Goal: Task Accomplishment & Management: Use online tool/utility

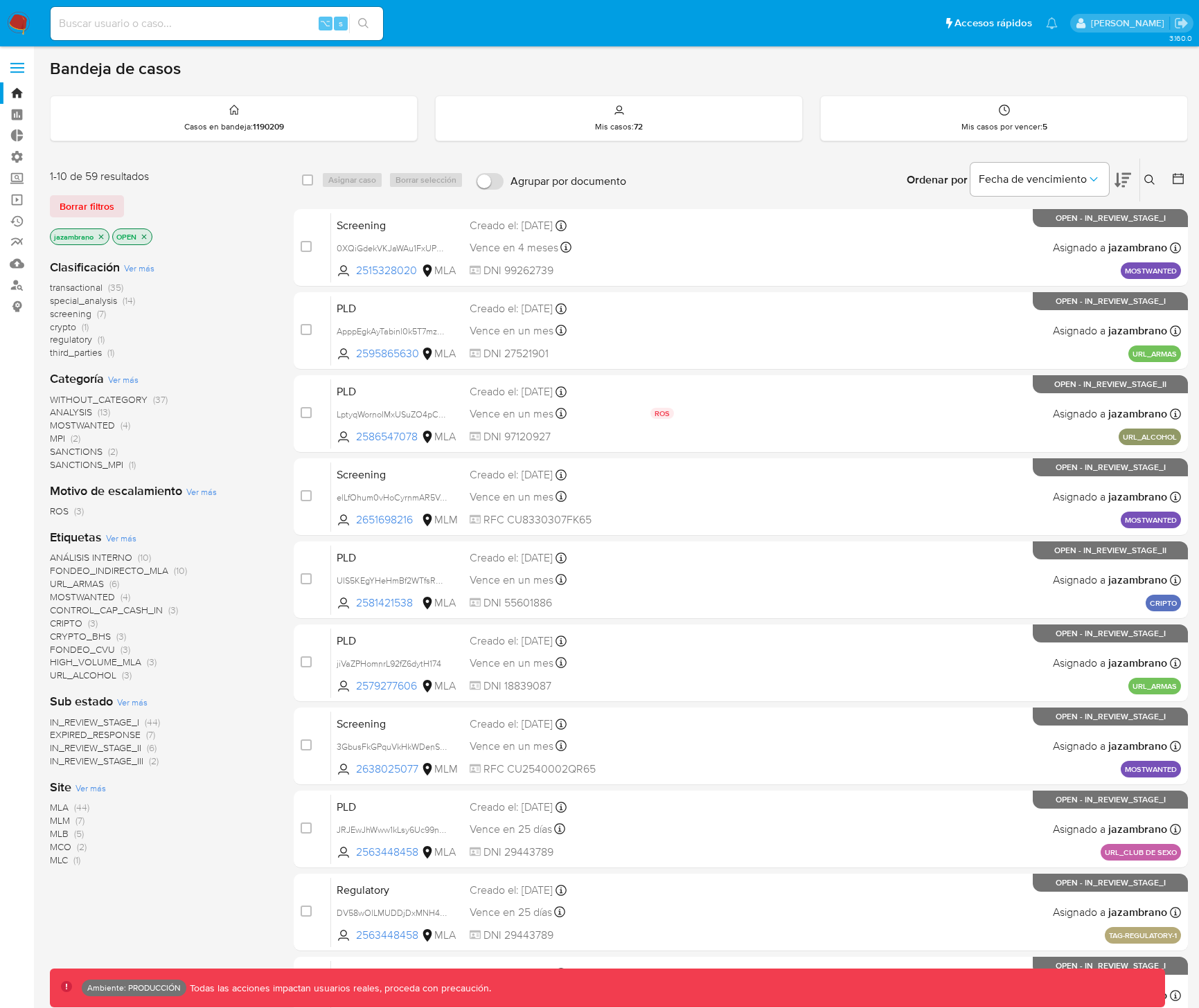
click at [1150, 181] on icon at bounding box center [1149, 180] width 11 height 11
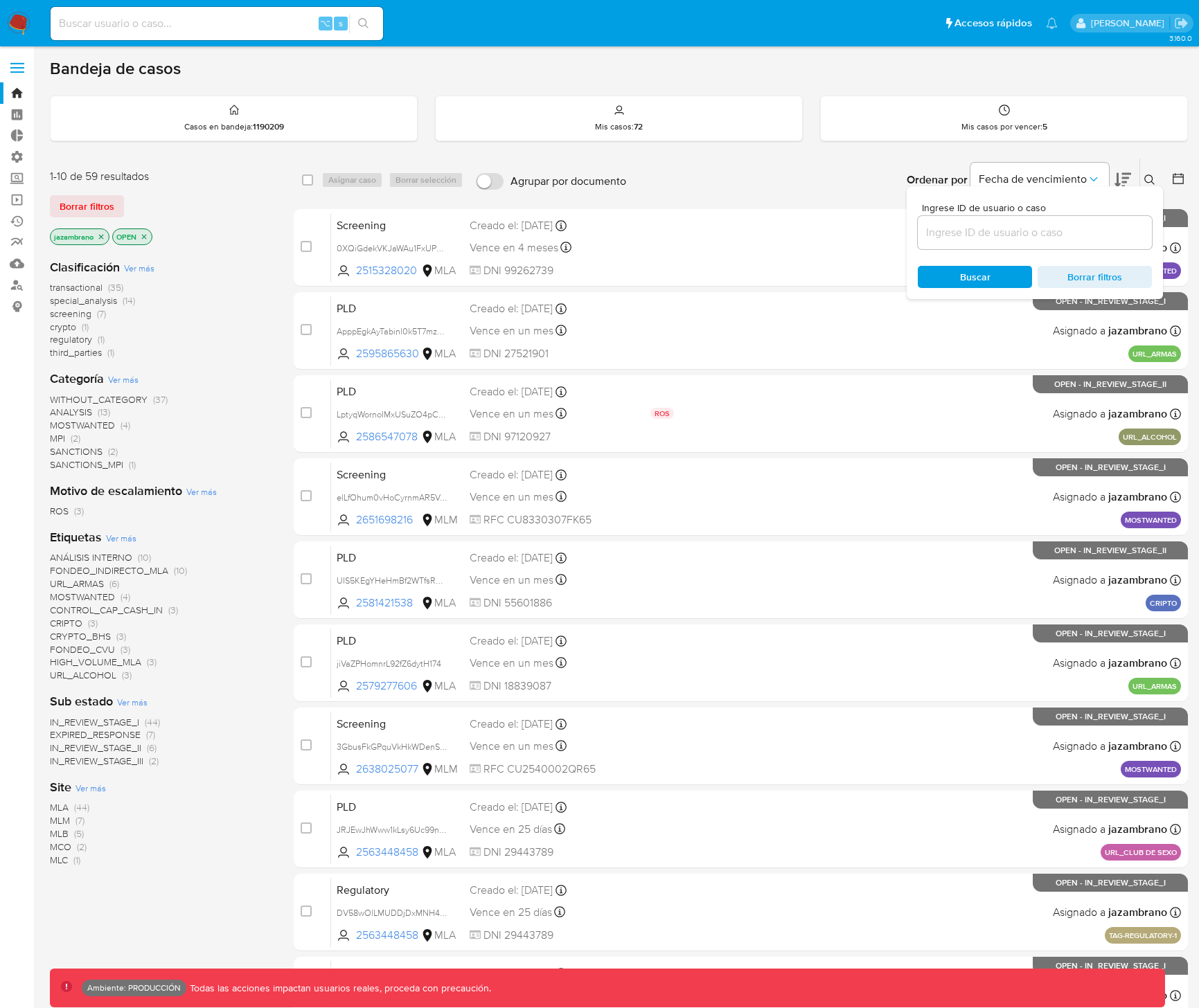
click at [1054, 239] on input at bounding box center [1034, 232] width 234 height 18
type input "VMDPAxZe44bA7EdizEnYa6IO"
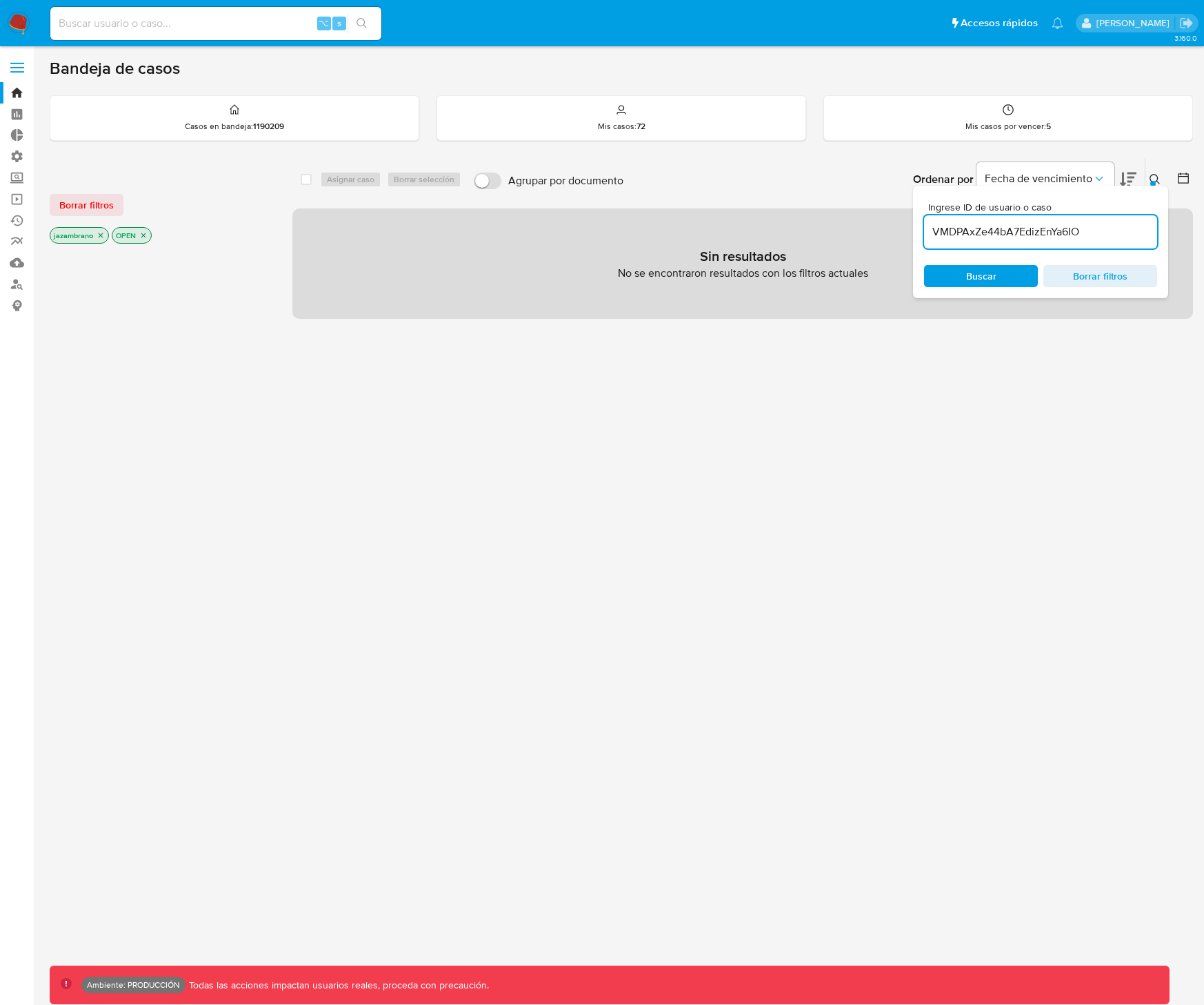
click at [140, 234] on icon "close-filter" at bounding box center [143, 235] width 8 height 8
click at [104, 235] on icon "close-filter" at bounding box center [100, 235] width 8 height 8
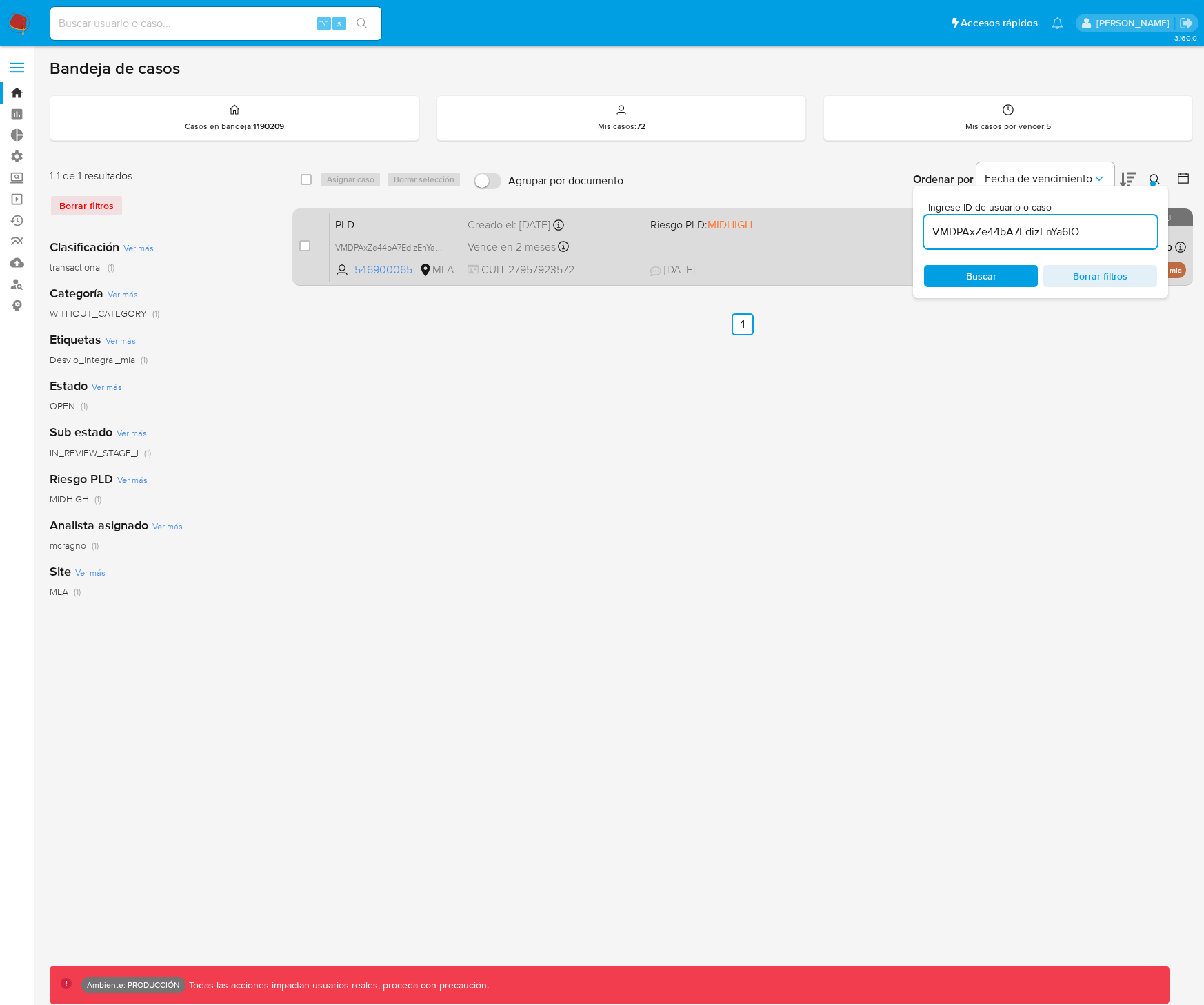
click at [617, 254] on div "Vence en 2 meses Vence el [DATE] 01:31:33" at bounding box center [553, 246] width 171 height 19
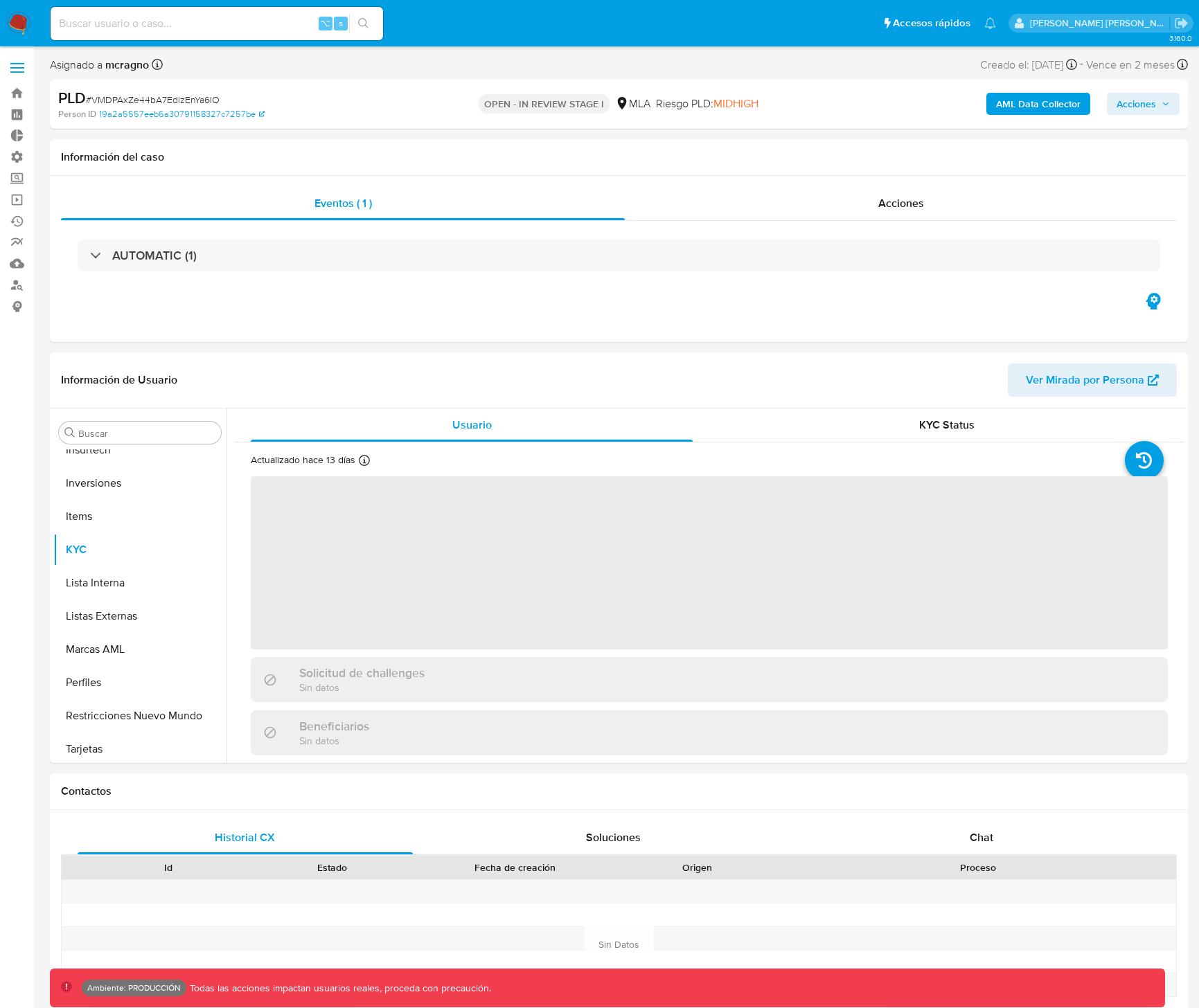
scroll to position [651, 0]
select select "10"
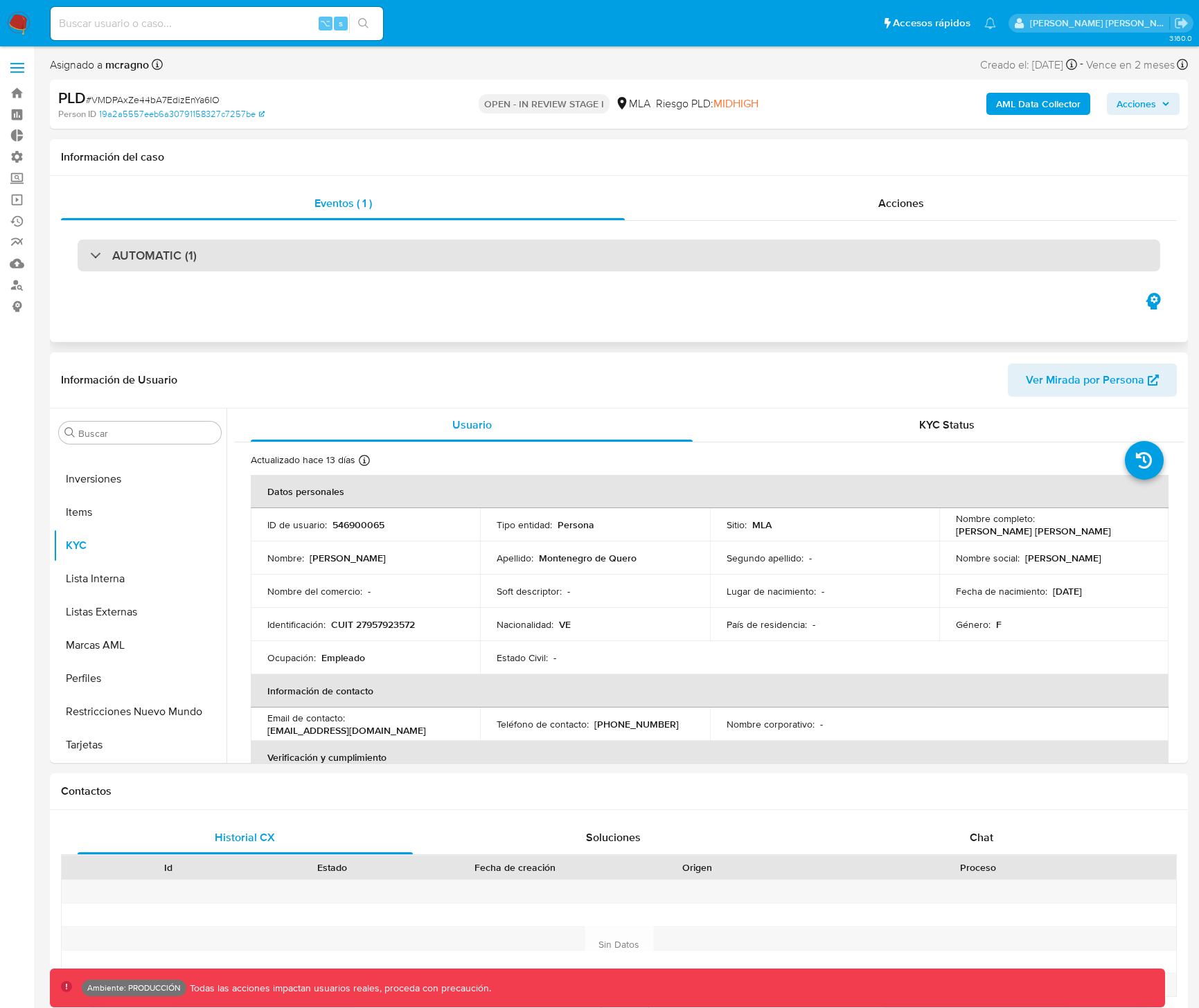
click at [305, 268] on div "AUTOMATIC (1)" at bounding box center [619, 255] width 1082 height 32
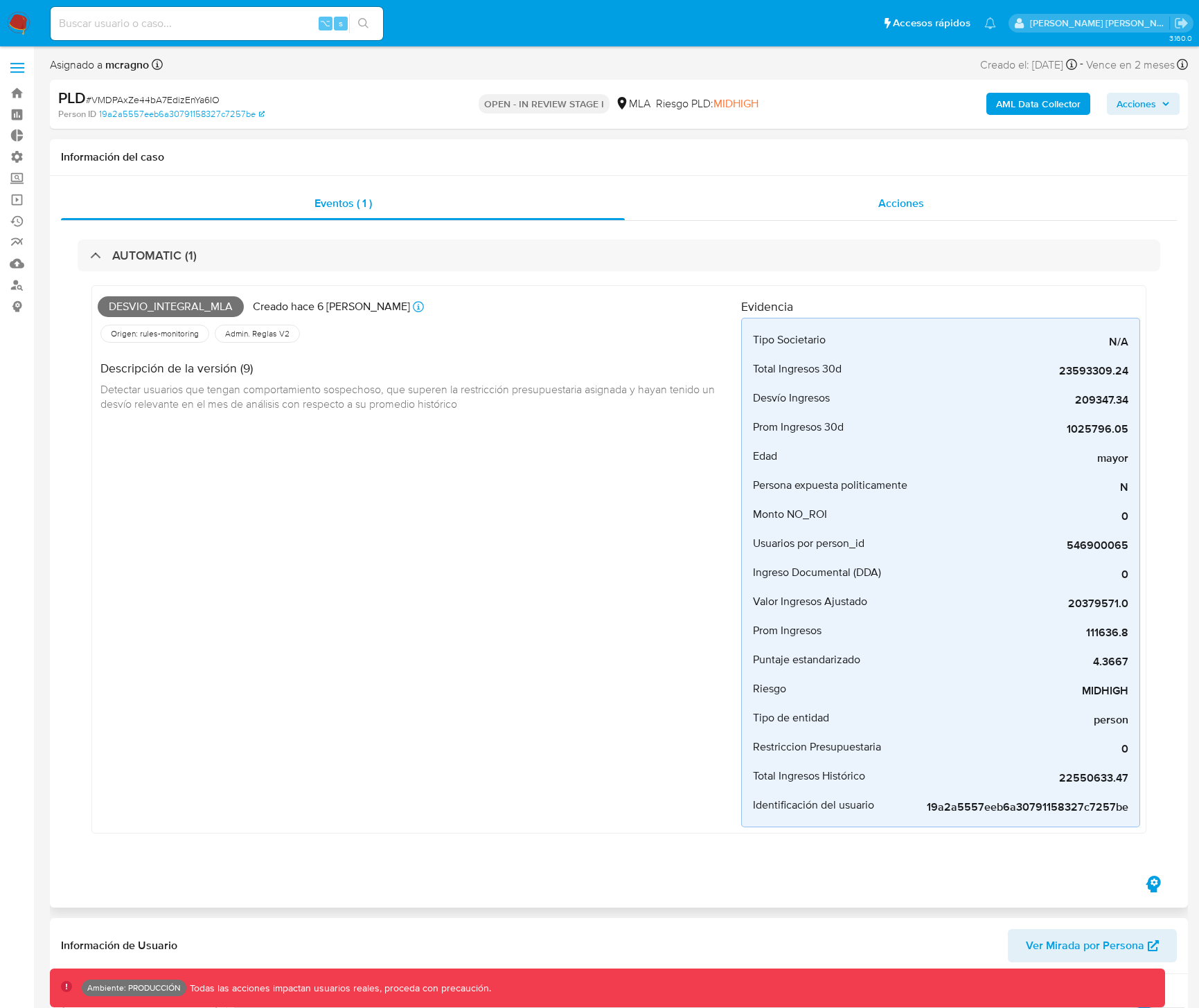
click at [816, 211] on div "Acciones" at bounding box center [900, 204] width 552 height 34
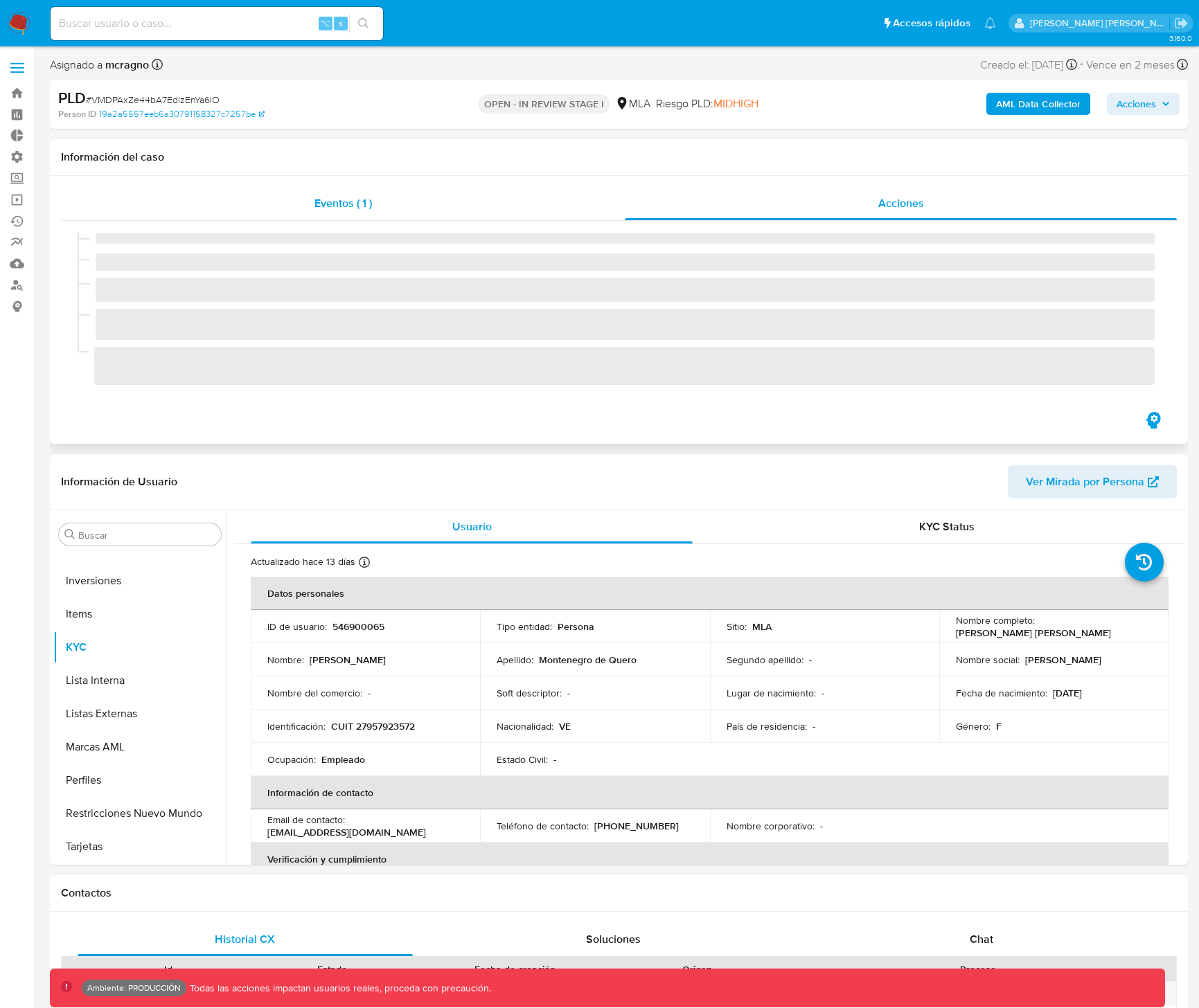
click at [390, 201] on div "Eventos ( 1 )" at bounding box center [343, 204] width 564 height 34
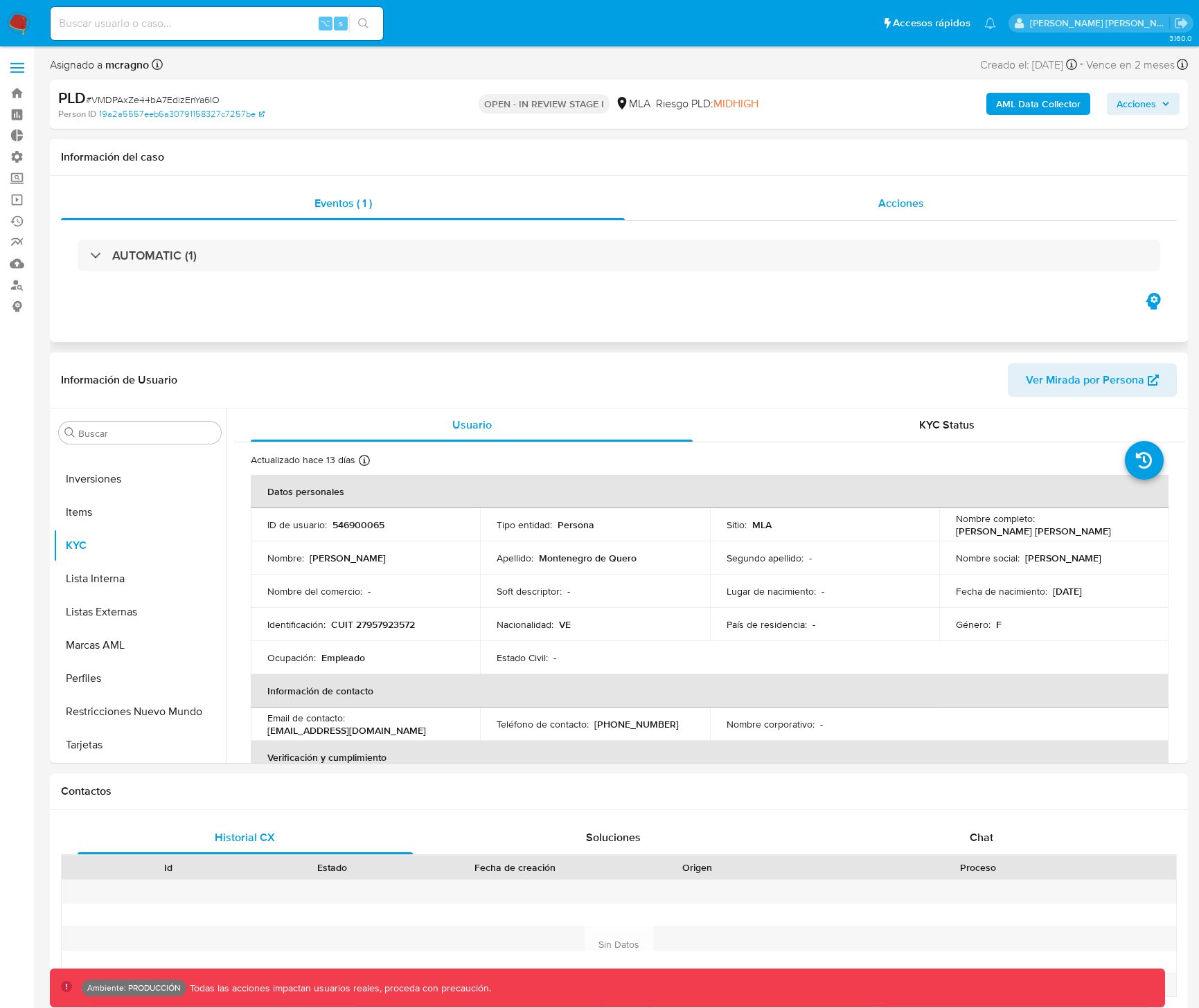
click at [908, 198] on span "Acciones" at bounding box center [901, 203] width 46 height 16
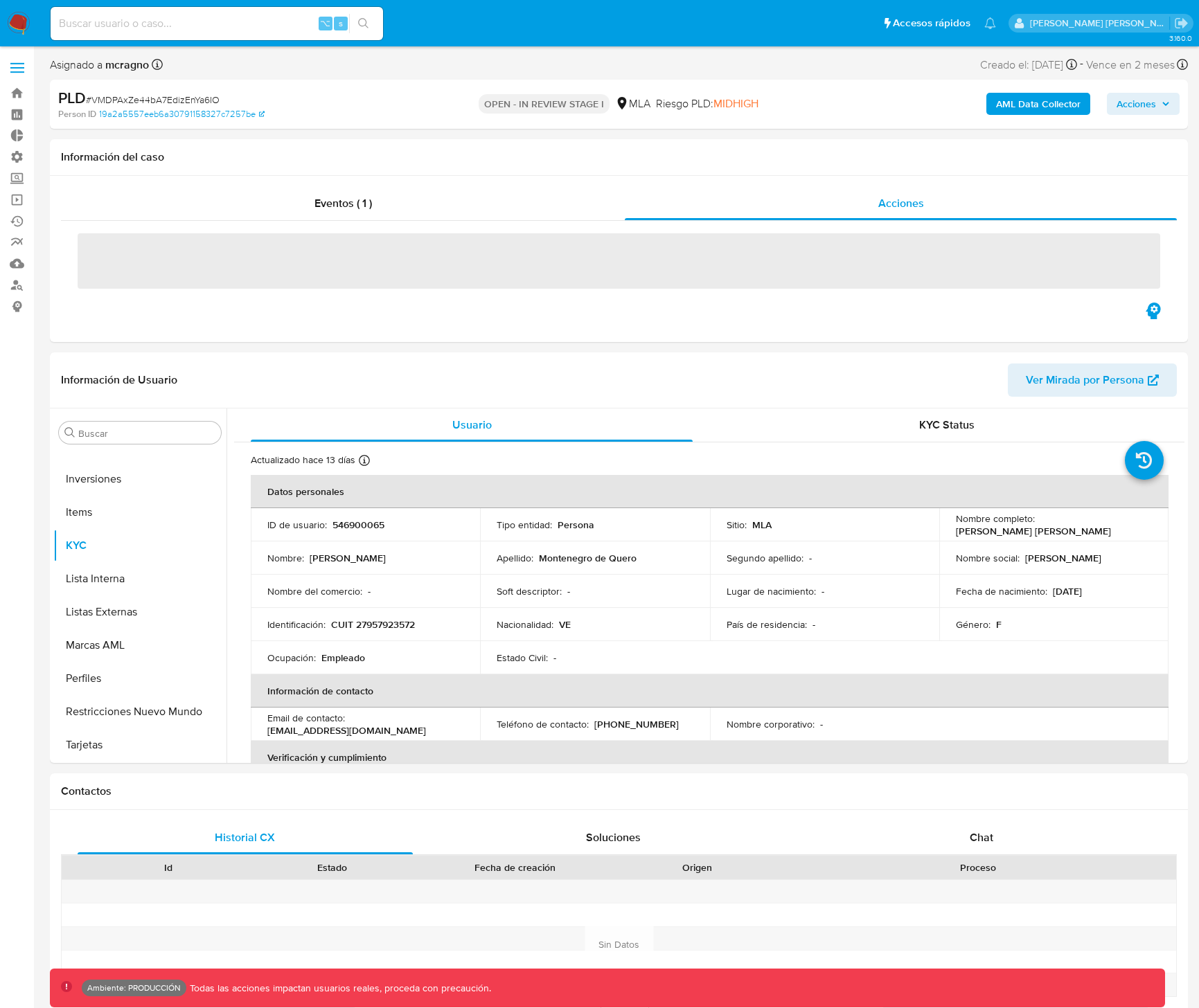
click at [1172, 111] on button "Acciones" at bounding box center [1143, 104] width 73 height 22
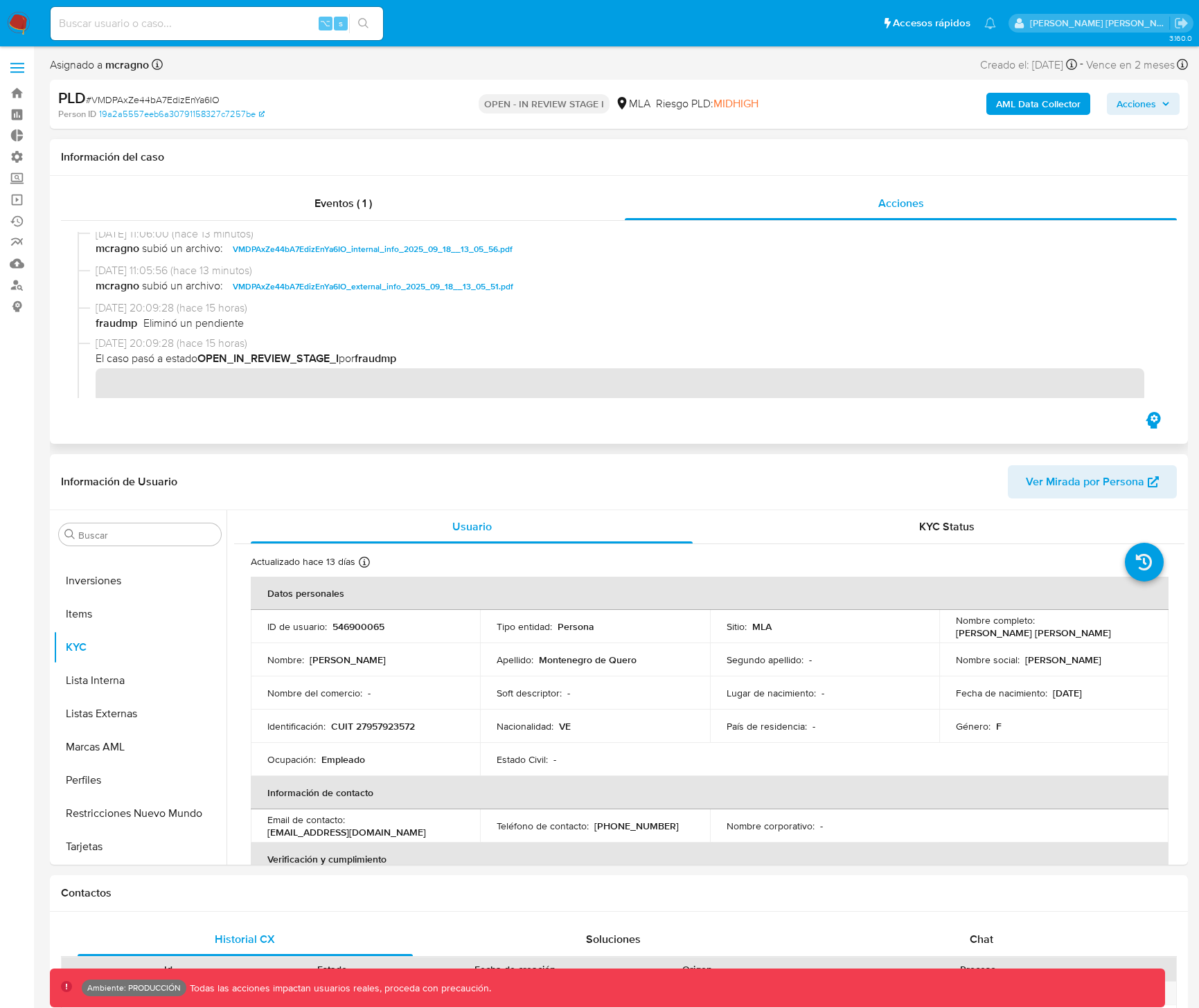
scroll to position [0, 0]
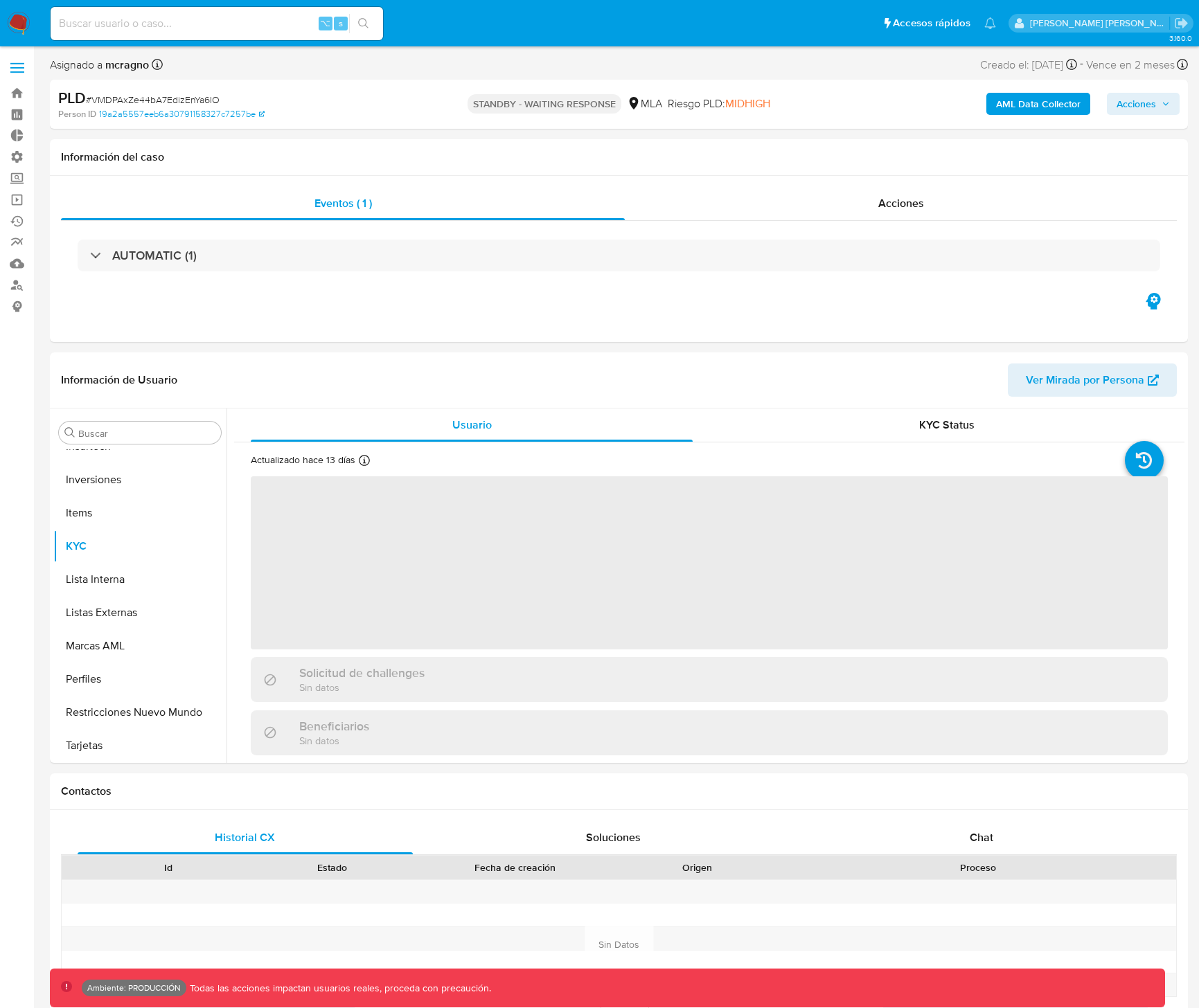
scroll to position [651, 0]
select select "10"
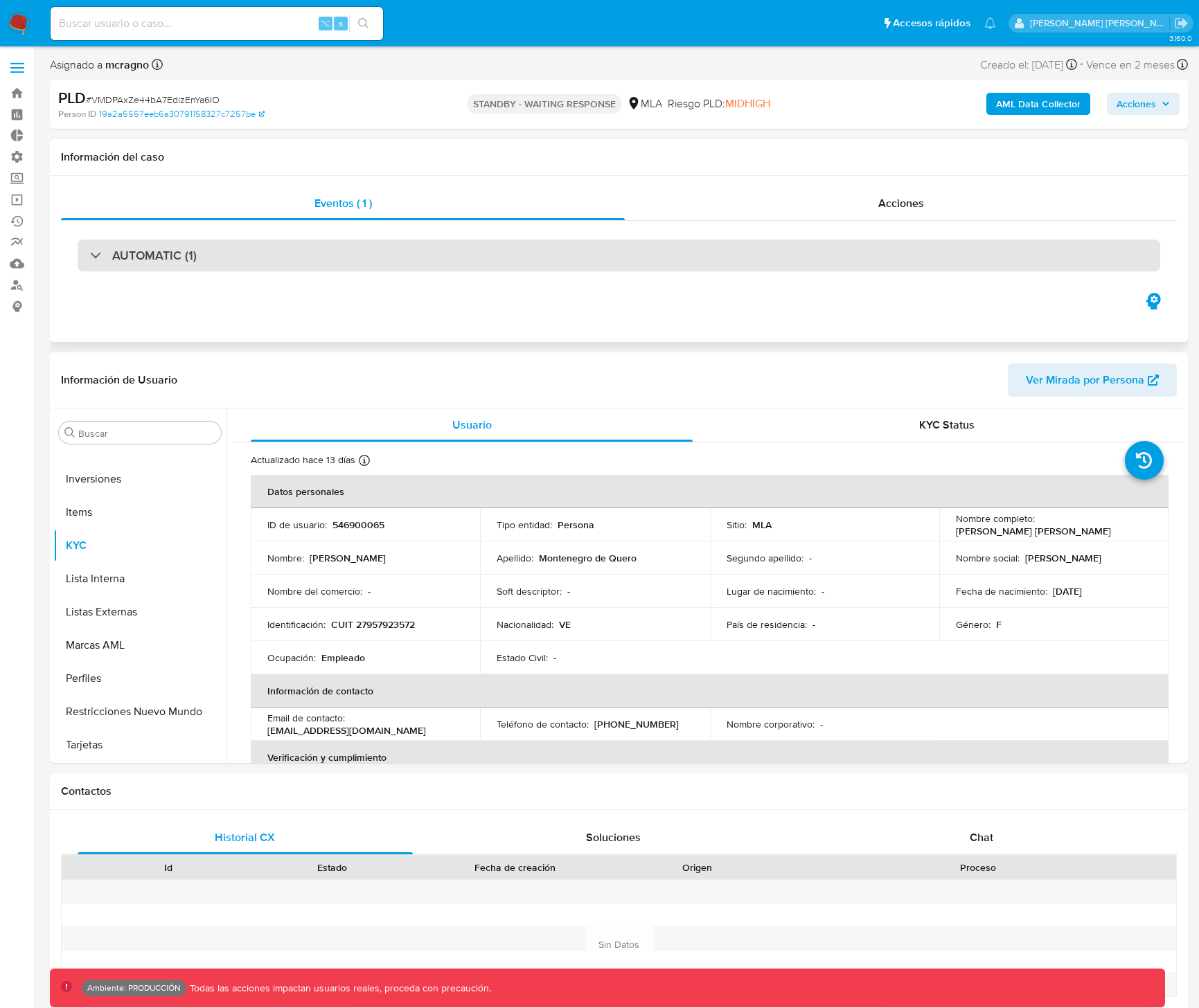
click at [145, 241] on div "AUTOMATIC (1)" at bounding box center [619, 255] width 1082 height 32
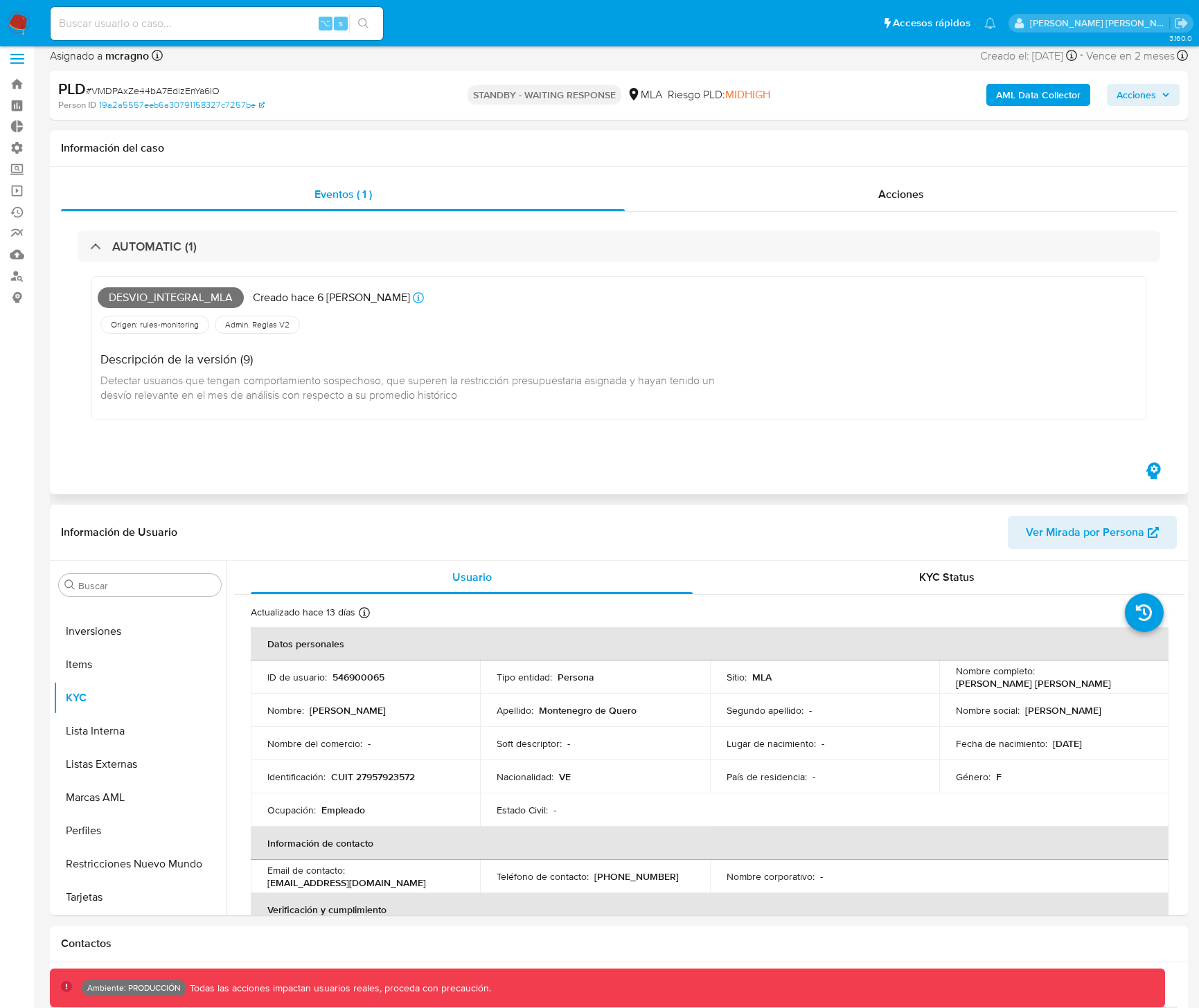
scroll to position [27, 0]
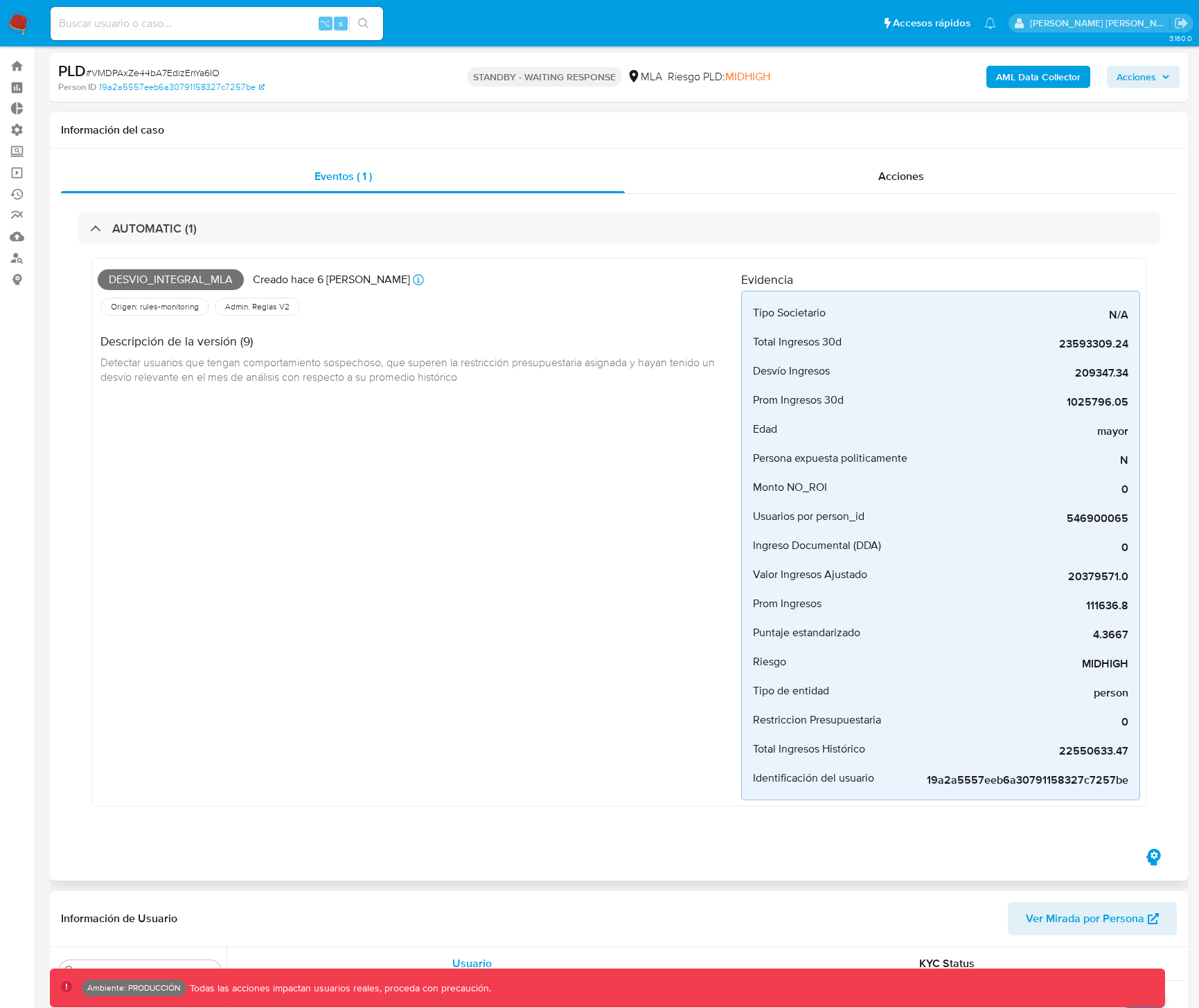
click at [392, 360] on span "Detectar usuarios que tengan comportamiento sospechoso, que superen la restricc…" at bounding box center [409, 369] width 617 height 30
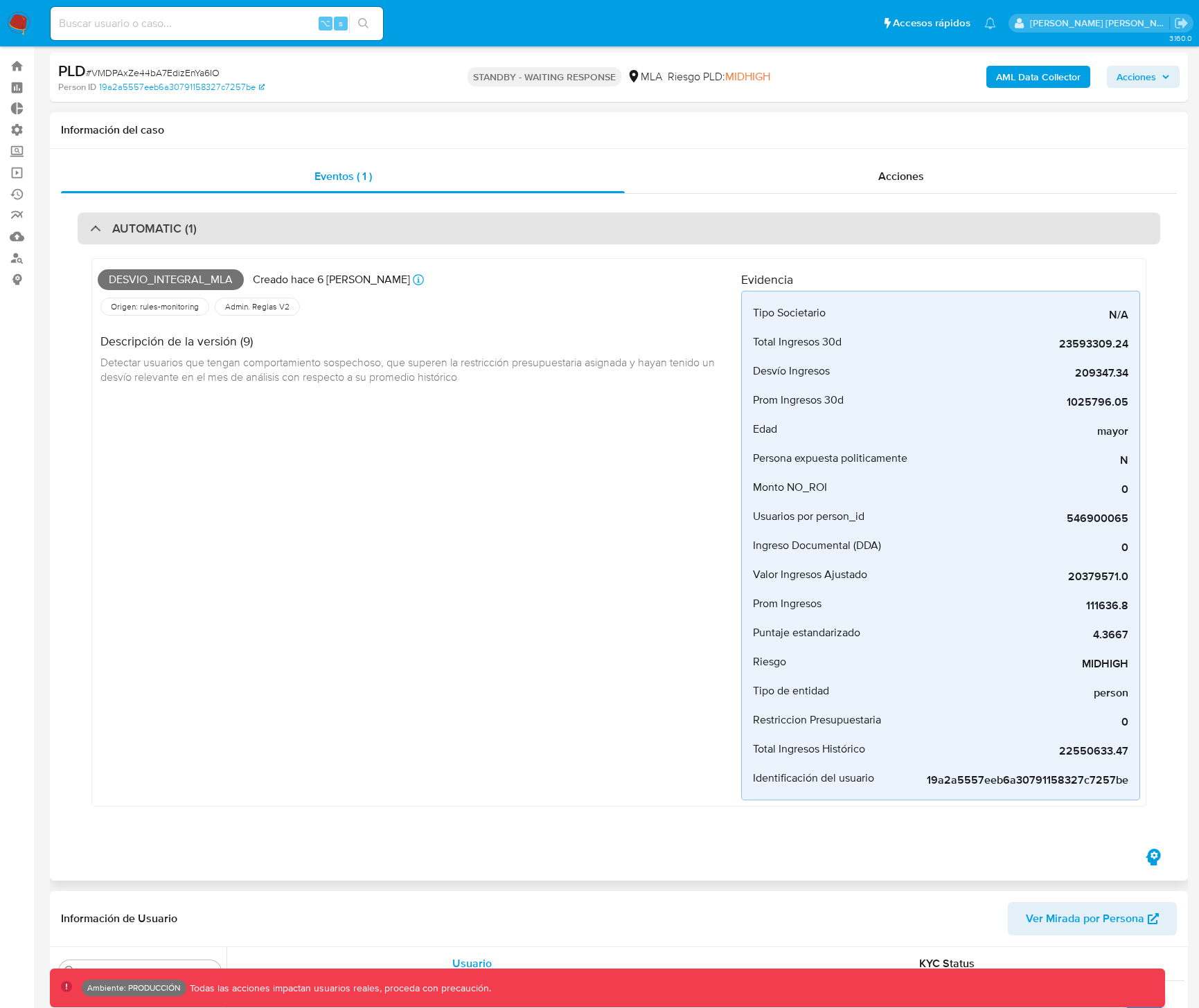
click at [257, 238] on div "AUTOMATIC (1)" at bounding box center [619, 229] width 1082 height 32
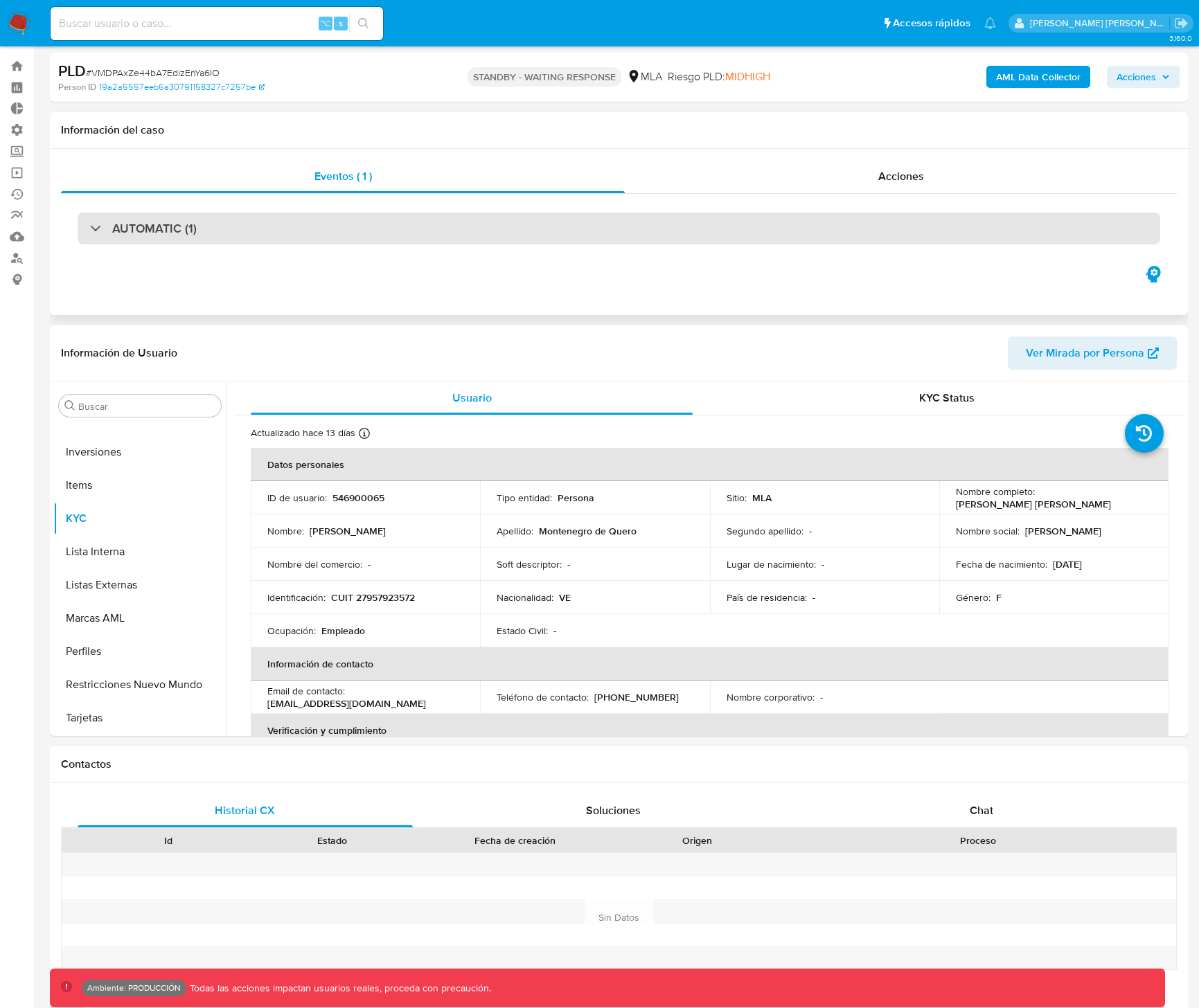
click at [257, 238] on div "AUTOMATIC (1)" at bounding box center [619, 229] width 1082 height 32
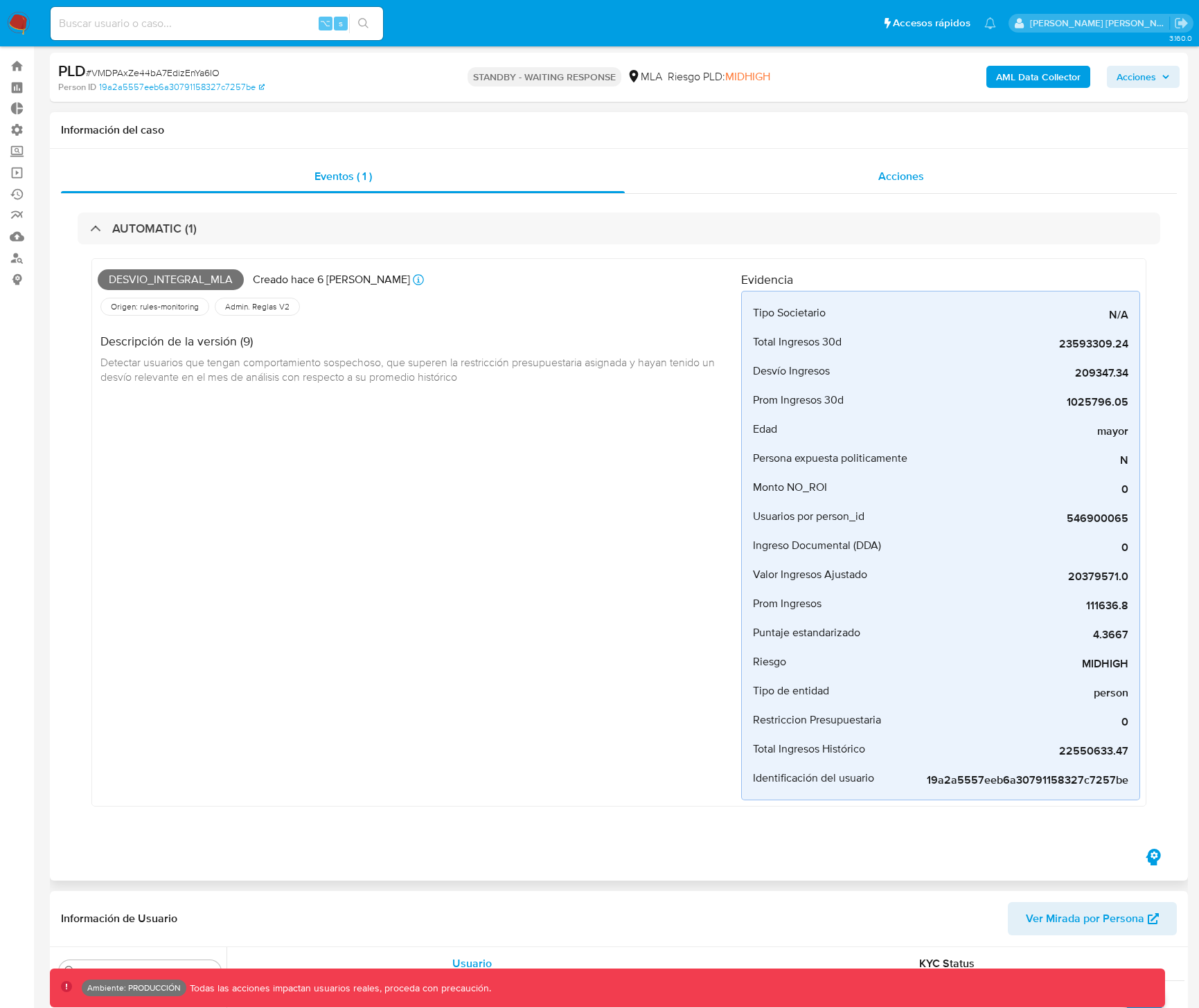
click at [925, 180] on div "Acciones" at bounding box center [900, 176] width 552 height 34
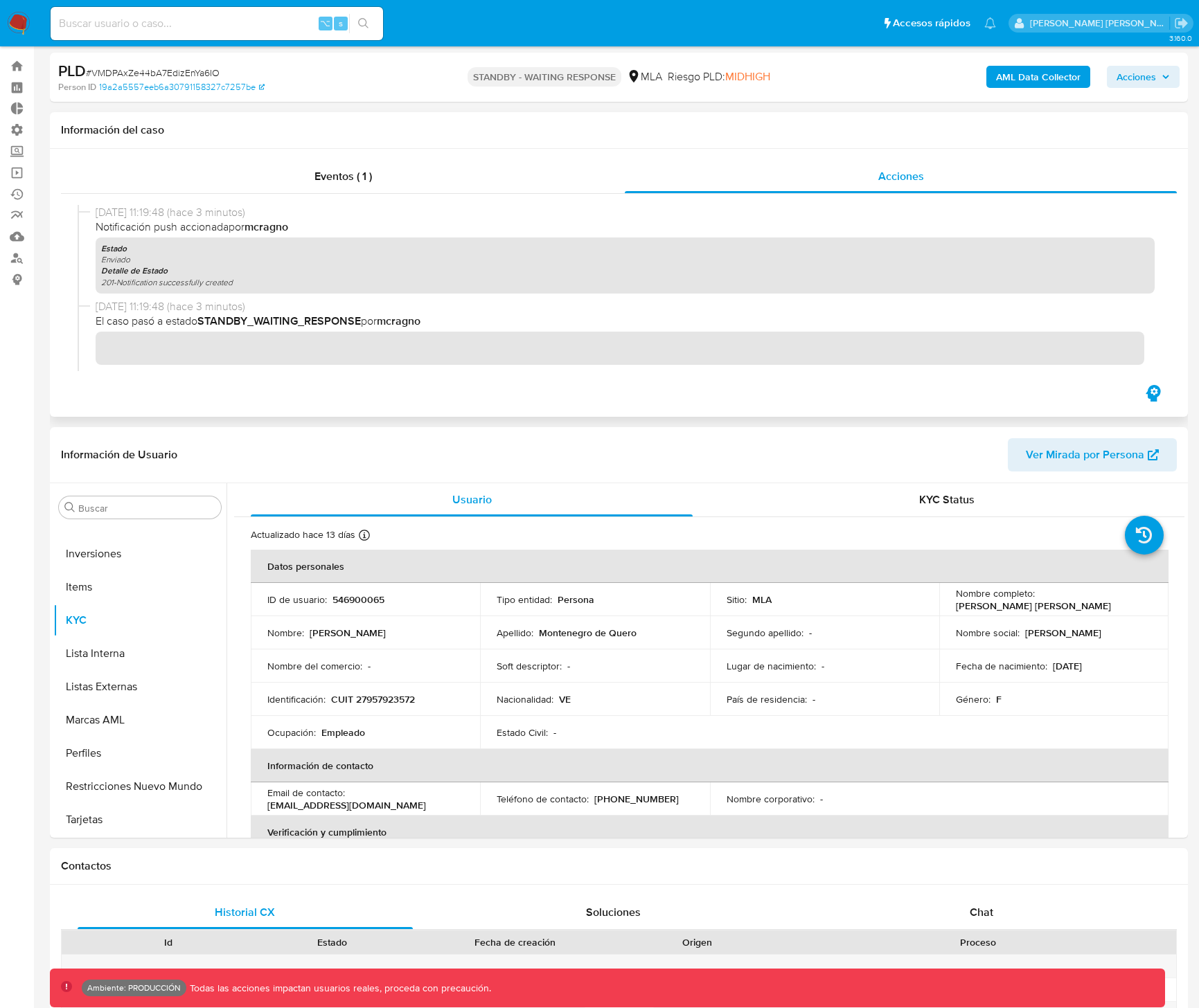
scroll to position [0, 0]
